Goal: Information Seeking & Learning: Learn about a topic

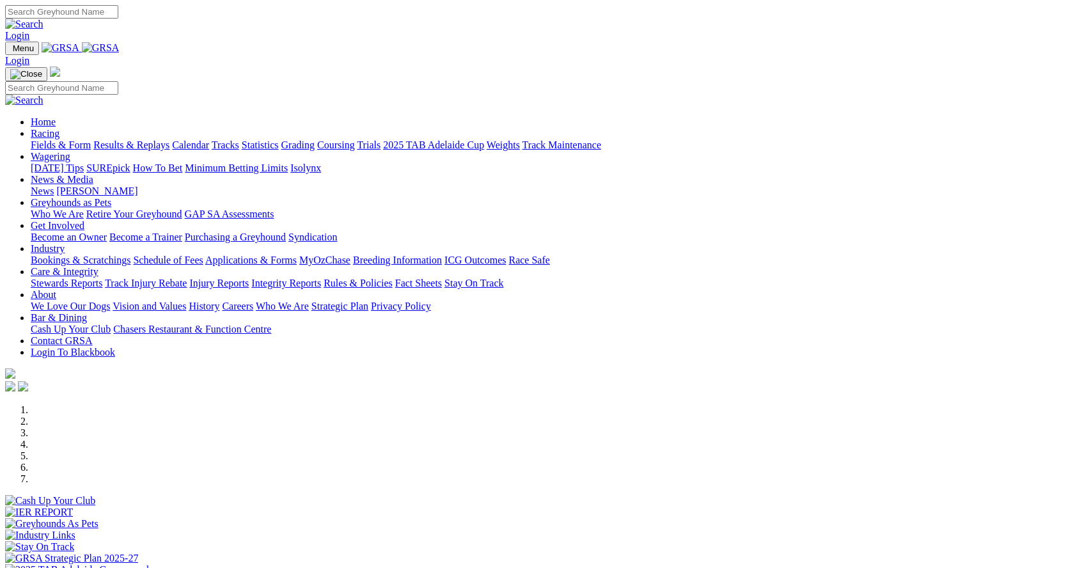
click at [209, 139] on link "Calendar" at bounding box center [190, 144] width 37 height 11
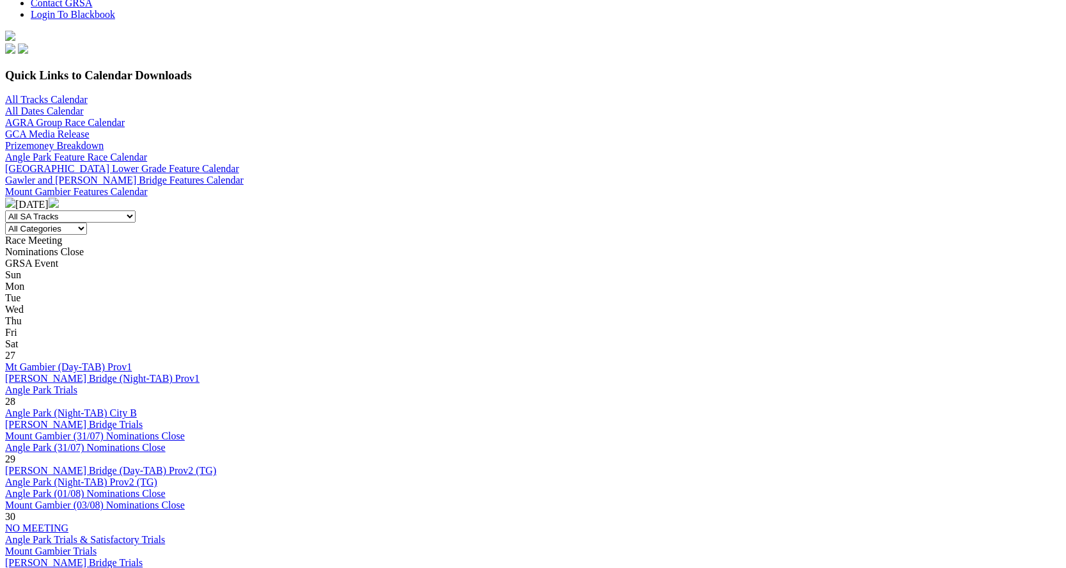
scroll to position [384, 0]
